Goal: Task Accomplishment & Management: Manage account settings

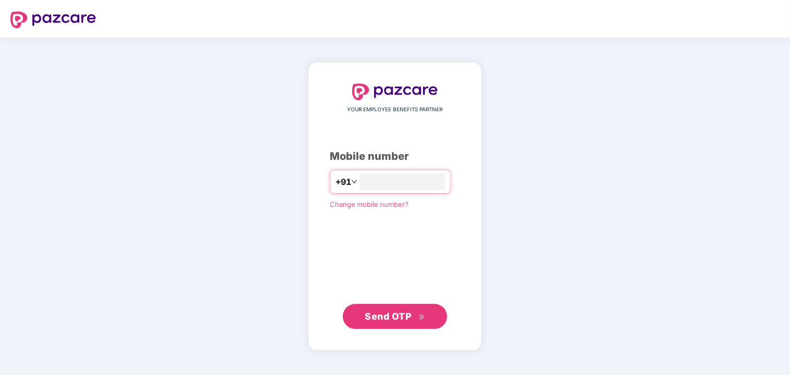
type input "**********"
click at [403, 320] on span "Send OTP" at bounding box center [388, 315] width 46 height 11
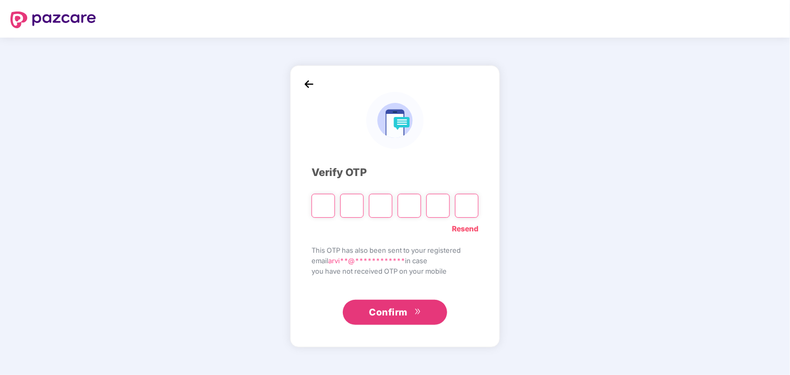
type input "*"
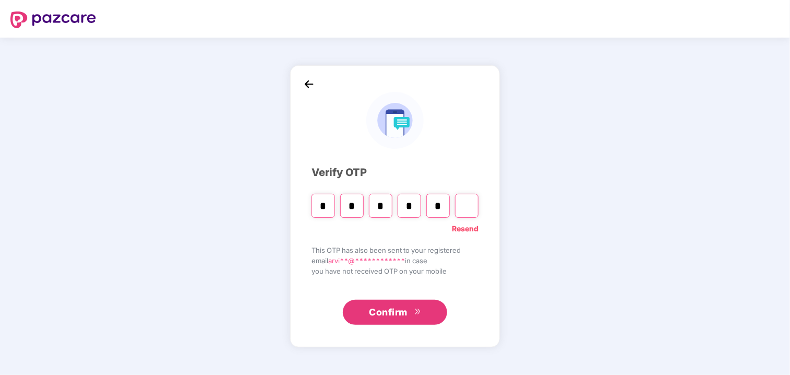
type input "*"
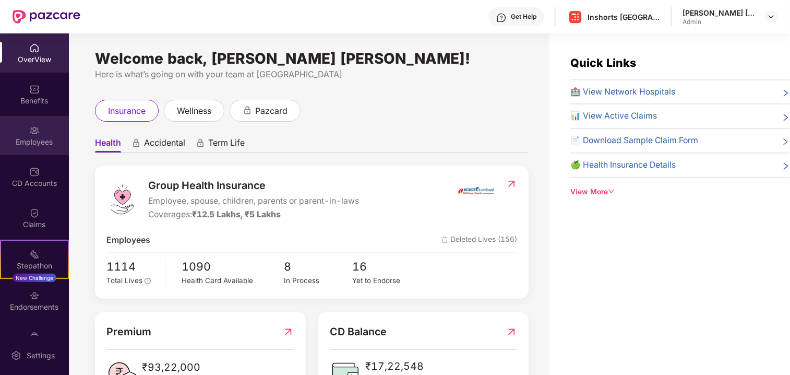
click at [35, 138] on div "Employees" at bounding box center [34, 142] width 69 height 10
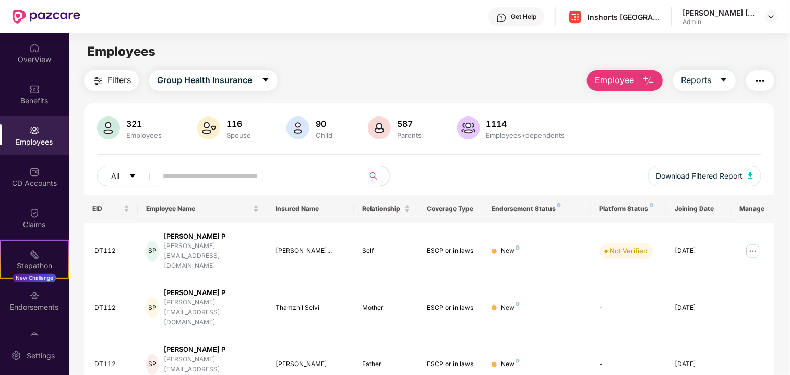
click at [221, 174] on input "text" at bounding box center [256, 176] width 187 height 16
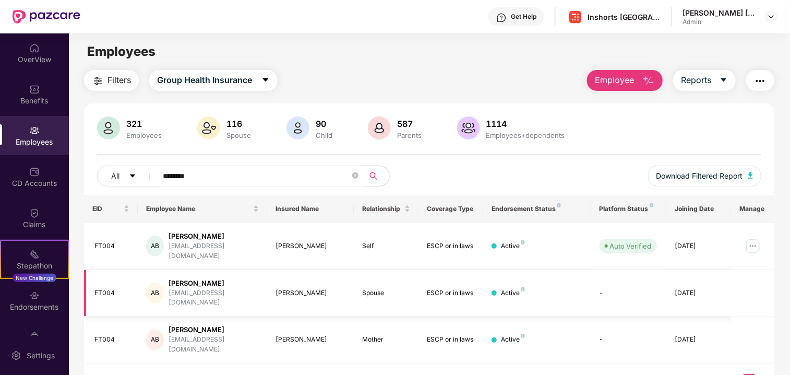
type input "********"
drag, startPoint x: 332, startPoint y: 278, endPoint x: 276, endPoint y: 278, distance: 55.3
click at [276, 288] on div "[PERSON_NAME]" at bounding box center [309, 293] width 69 height 10
copy div "[PERSON_NAME]"
drag, startPoint x: 320, startPoint y: 319, endPoint x: 276, endPoint y: 317, distance: 43.3
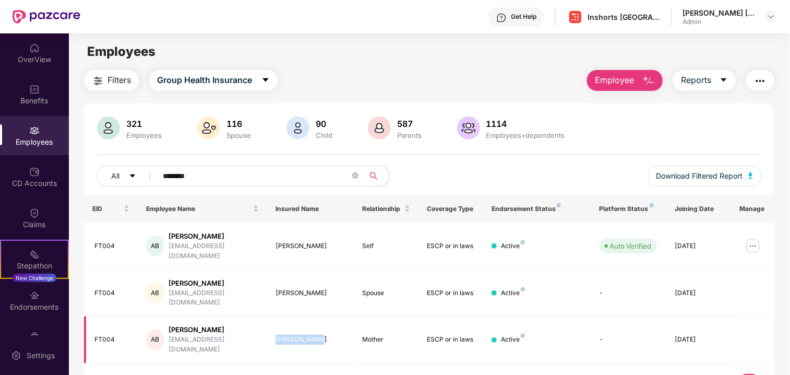
click at [276, 334] on div "[PERSON_NAME]" at bounding box center [309, 339] width 69 height 10
copy div "[PERSON_NAME]"
click at [752, 241] on img at bounding box center [752, 245] width 17 height 17
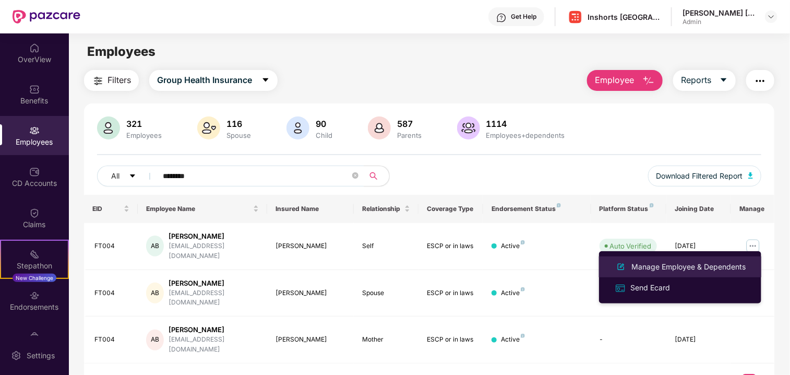
click at [670, 266] on div "Manage Employee & Dependents" at bounding box center [688, 266] width 118 height 11
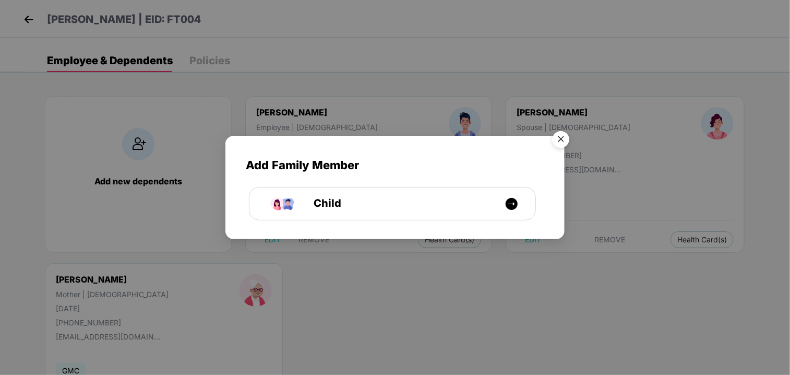
click at [559, 140] on img "Close" at bounding box center [560, 140] width 29 height 29
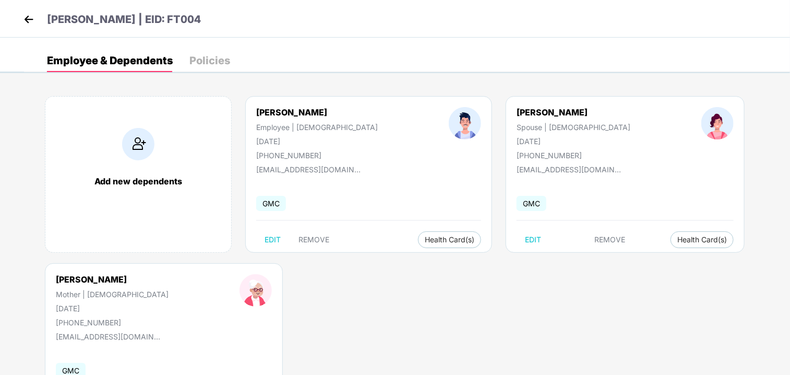
click at [28, 17] on img at bounding box center [29, 19] width 16 height 16
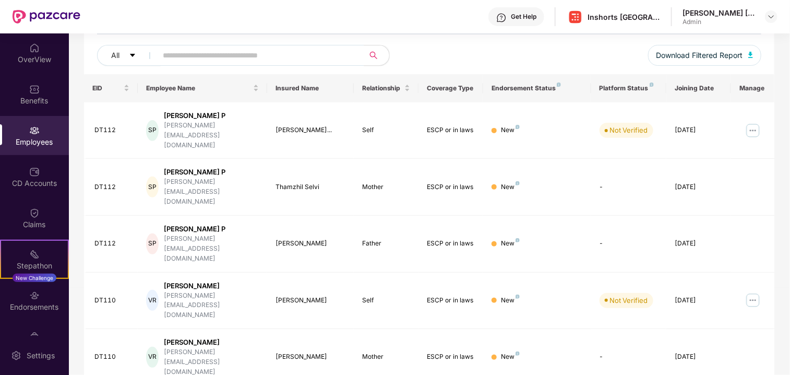
scroll to position [14, 0]
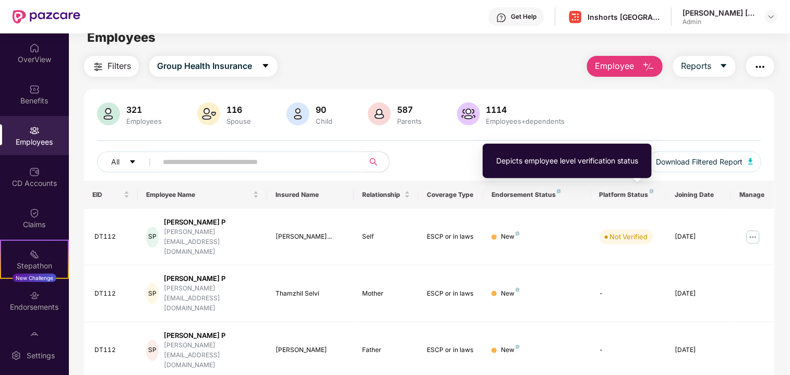
click at [650, 189] on img at bounding box center [651, 191] width 4 height 4
click at [587, 160] on div "Depicts employee level verification status" at bounding box center [567, 160] width 142 height 11
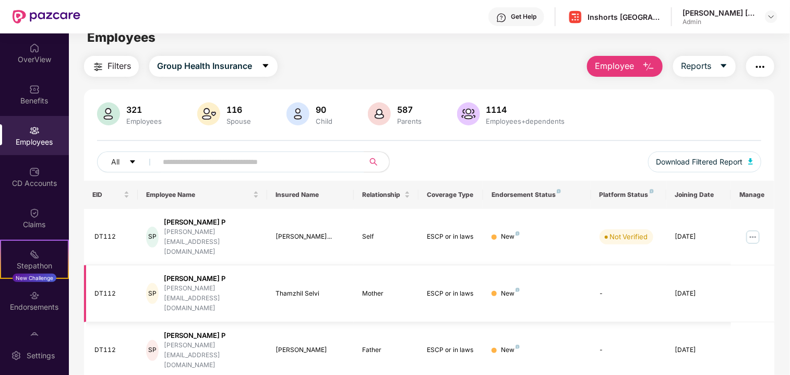
scroll to position [267, 0]
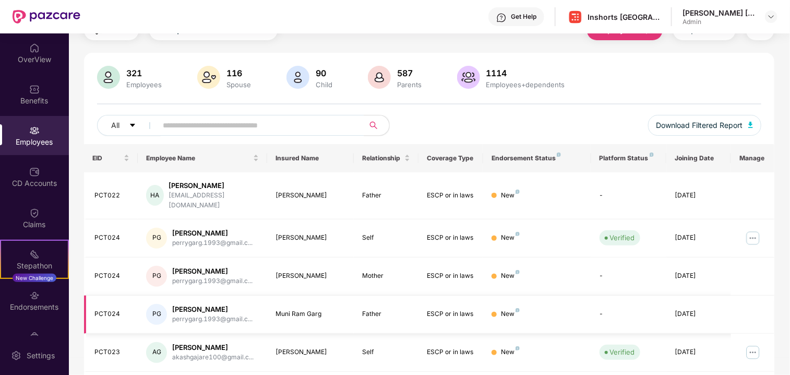
scroll to position [0, 0]
